Goal: Task Accomplishment & Management: Manage account settings

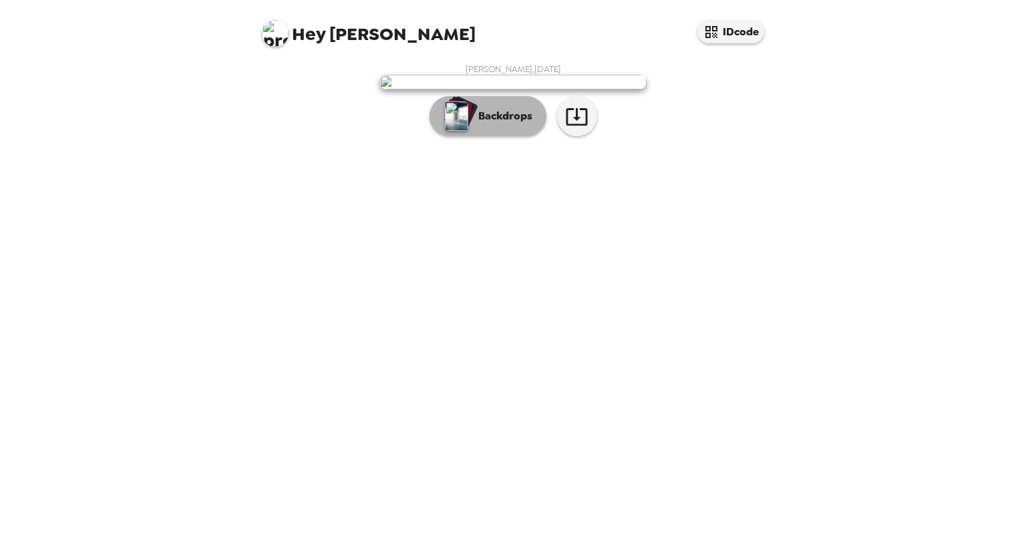
click at [449, 131] on img "button" at bounding box center [456, 116] width 23 height 29
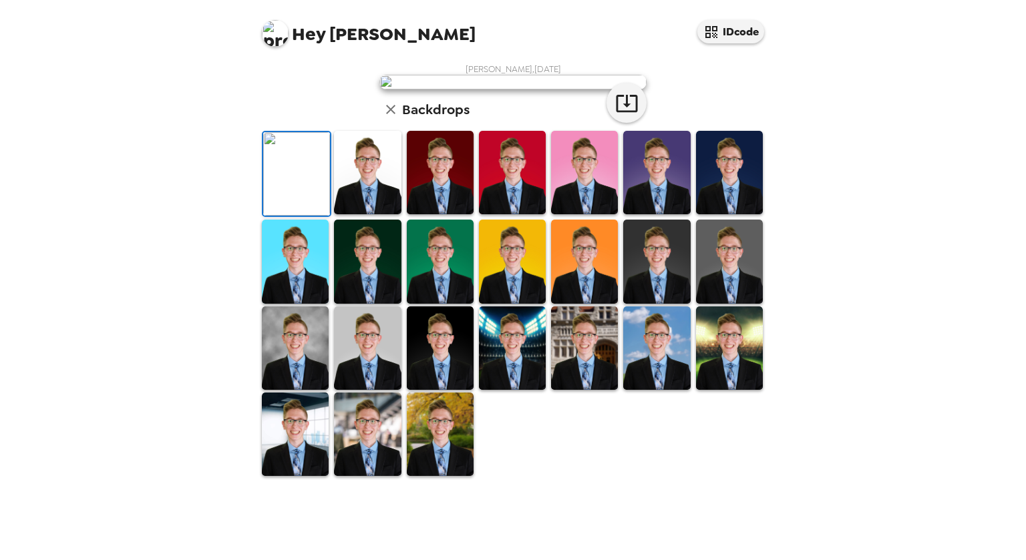
scroll to position [249, 0]
click at [369, 214] on img at bounding box center [367, 172] width 67 height 83
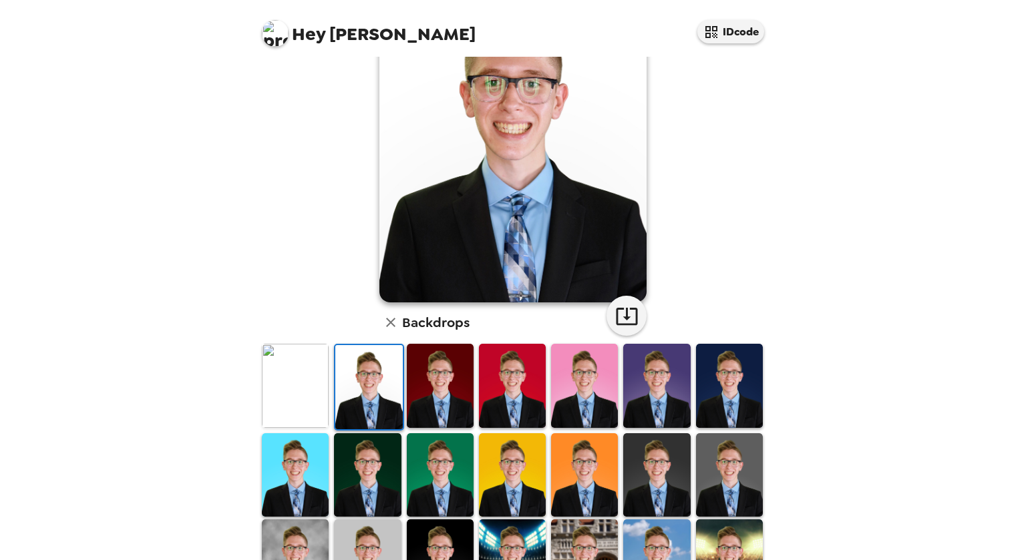
scroll to position [134, 0]
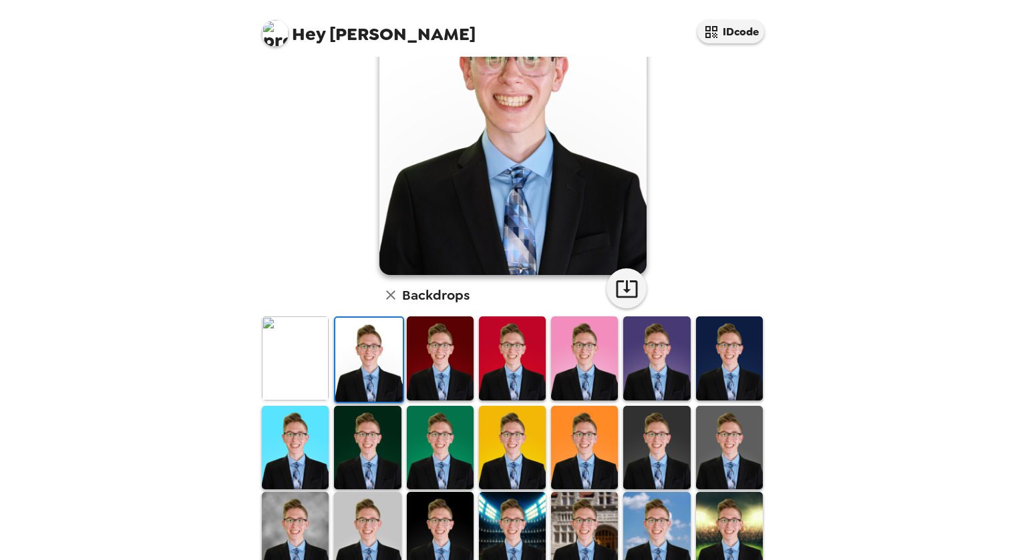
click at [707, 441] on img at bounding box center [729, 447] width 67 height 83
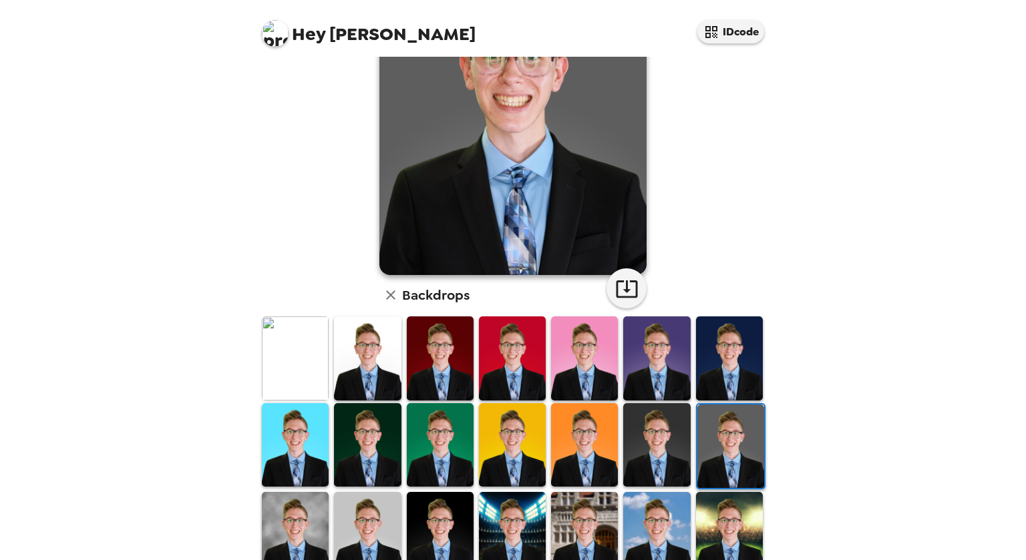
click at [641, 432] on img at bounding box center [656, 444] width 67 height 83
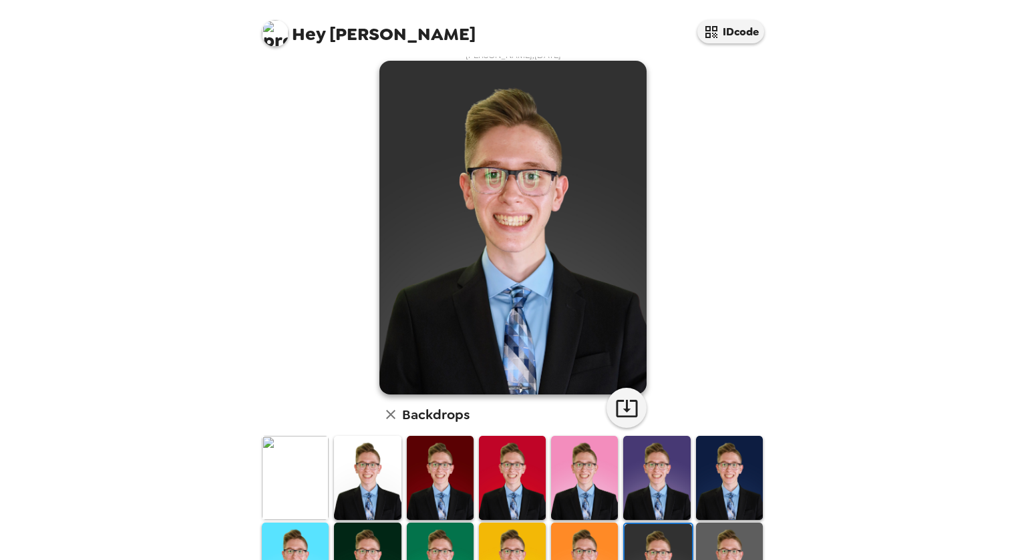
scroll to position [0, 0]
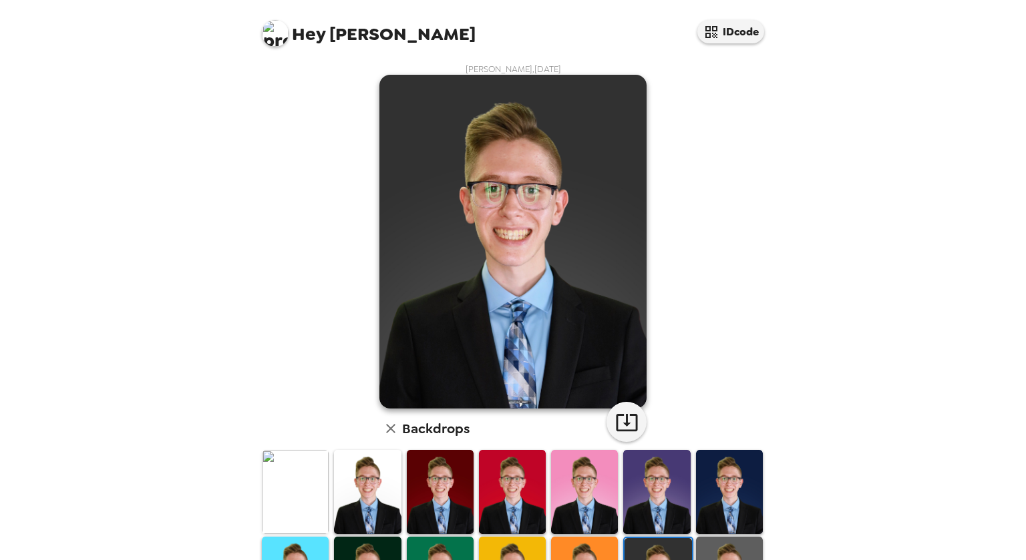
click at [365, 474] on img at bounding box center [367, 491] width 67 height 83
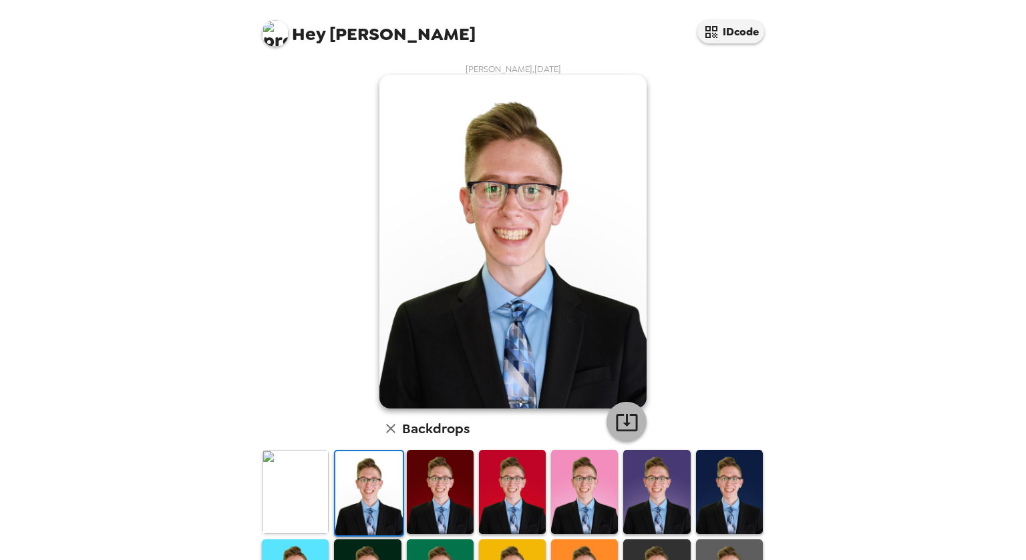
click at [632, 429] on icon "button" at bounding box center [626, 422] width 23 height 23
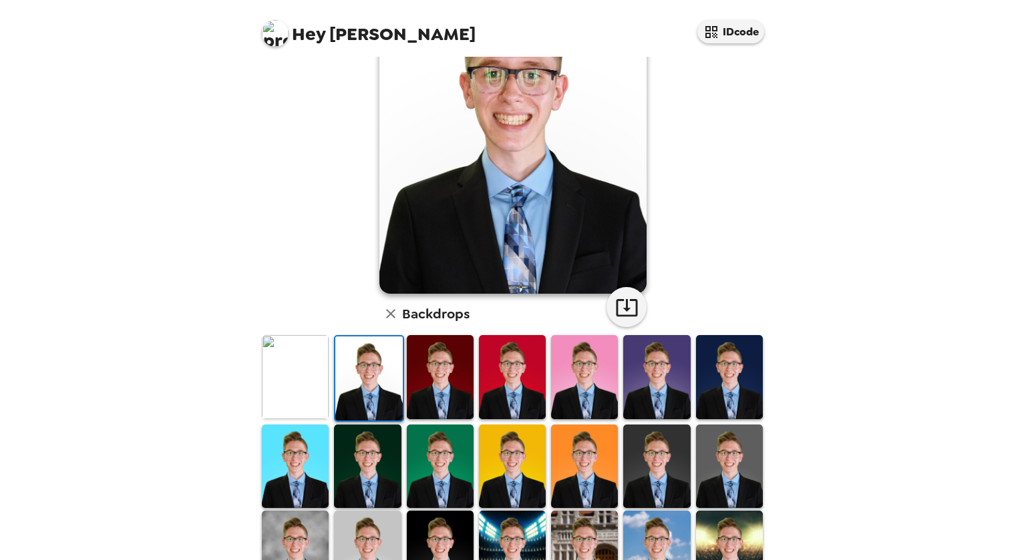
scroll to position [134, 0]
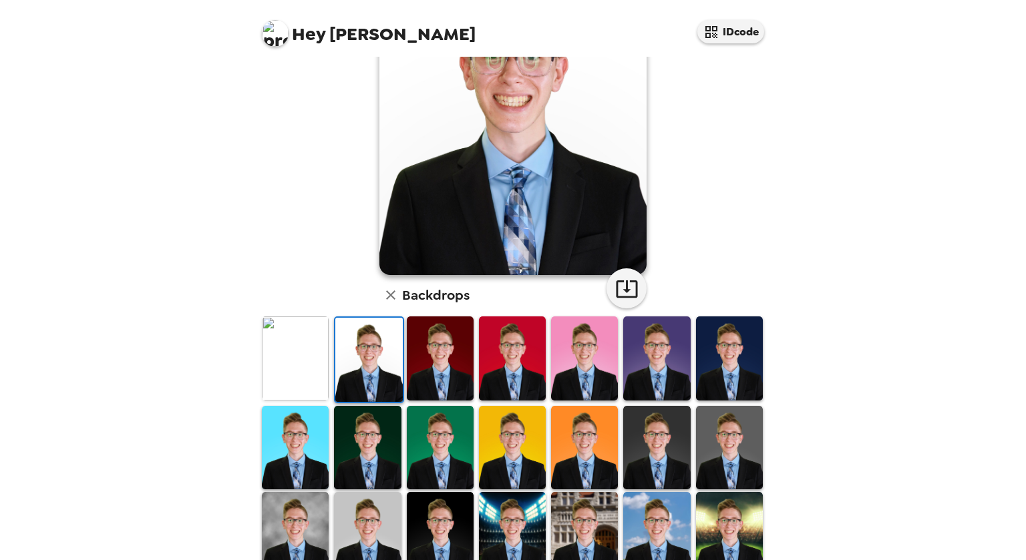
click at [706, 437] on img at bounding box center [729, 447] width 67 height 83
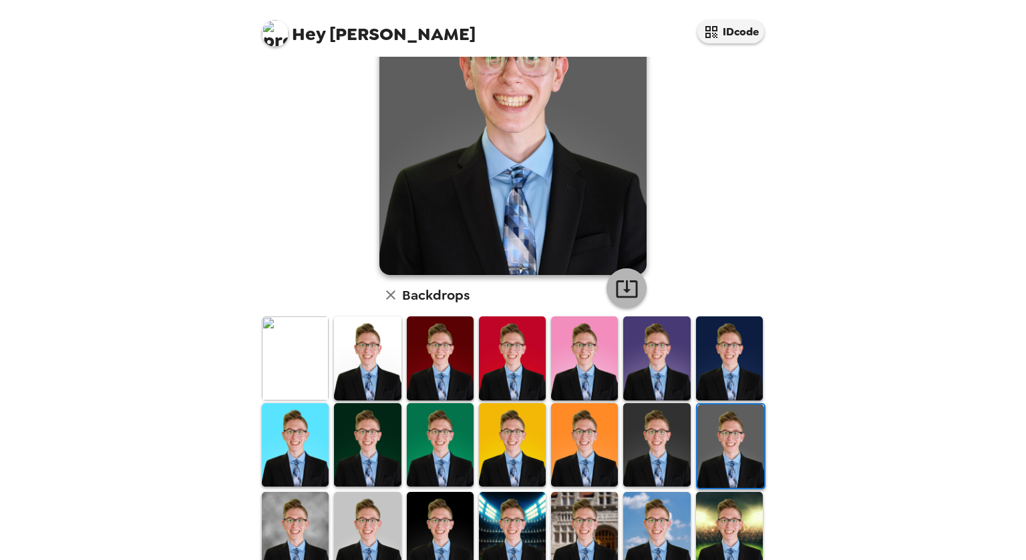
click at [622, 287] on icon "button" at bounding box center [626, 288] width 23 height 23
drag, startPoint x: 644, startPoint y: 457, endPoint x: 642, endPoint y: 424, distance: 32.8
click at [644, 457] on img at bounding box center [656, 444] width 67 height 83
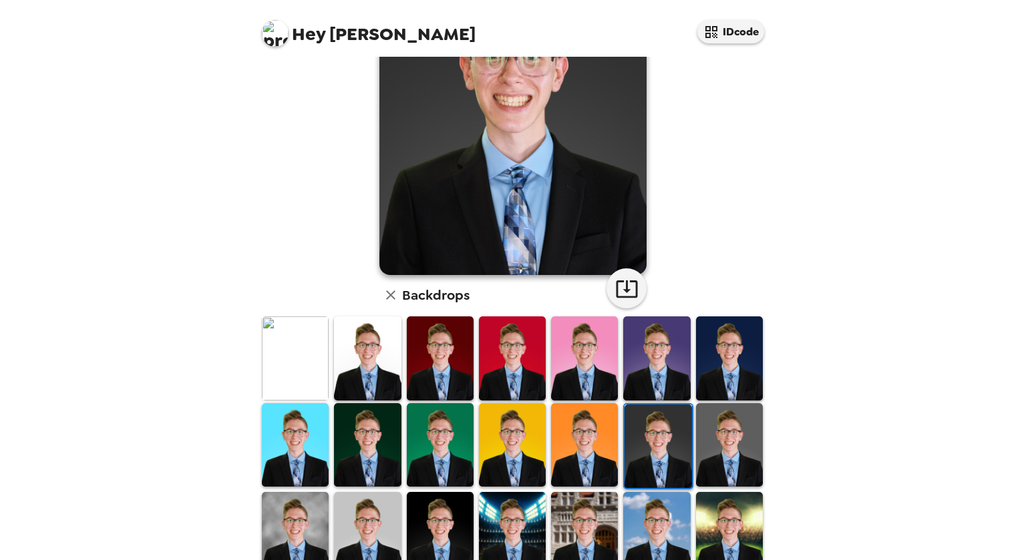
click at [620, 294] on icon "button" at bounding box center [626, 288] width 23 height 23
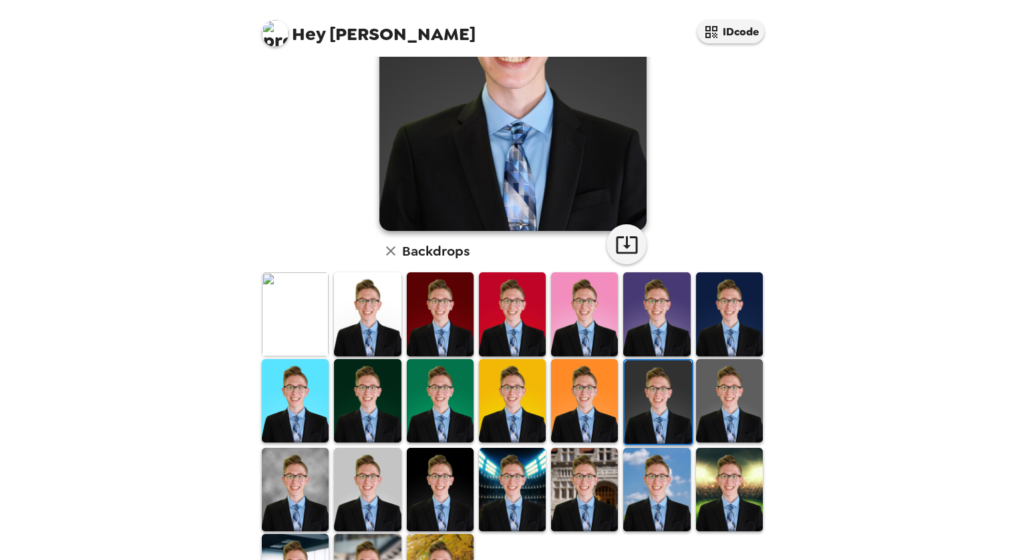
scroll to position [248, 0]
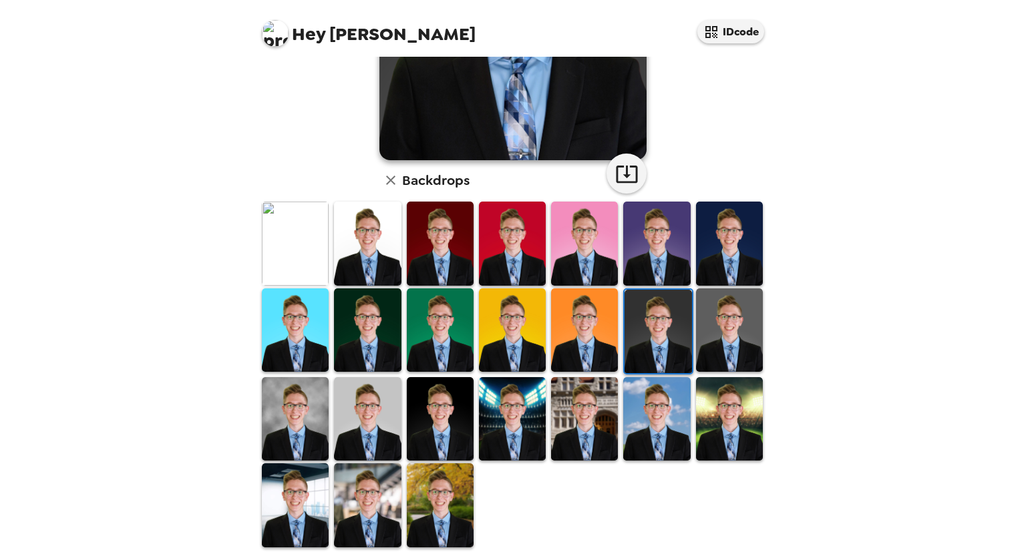
click at [430, 477] on img at bounding box center [440, 504] width 67 height 83
